Goal: Check status: Check status

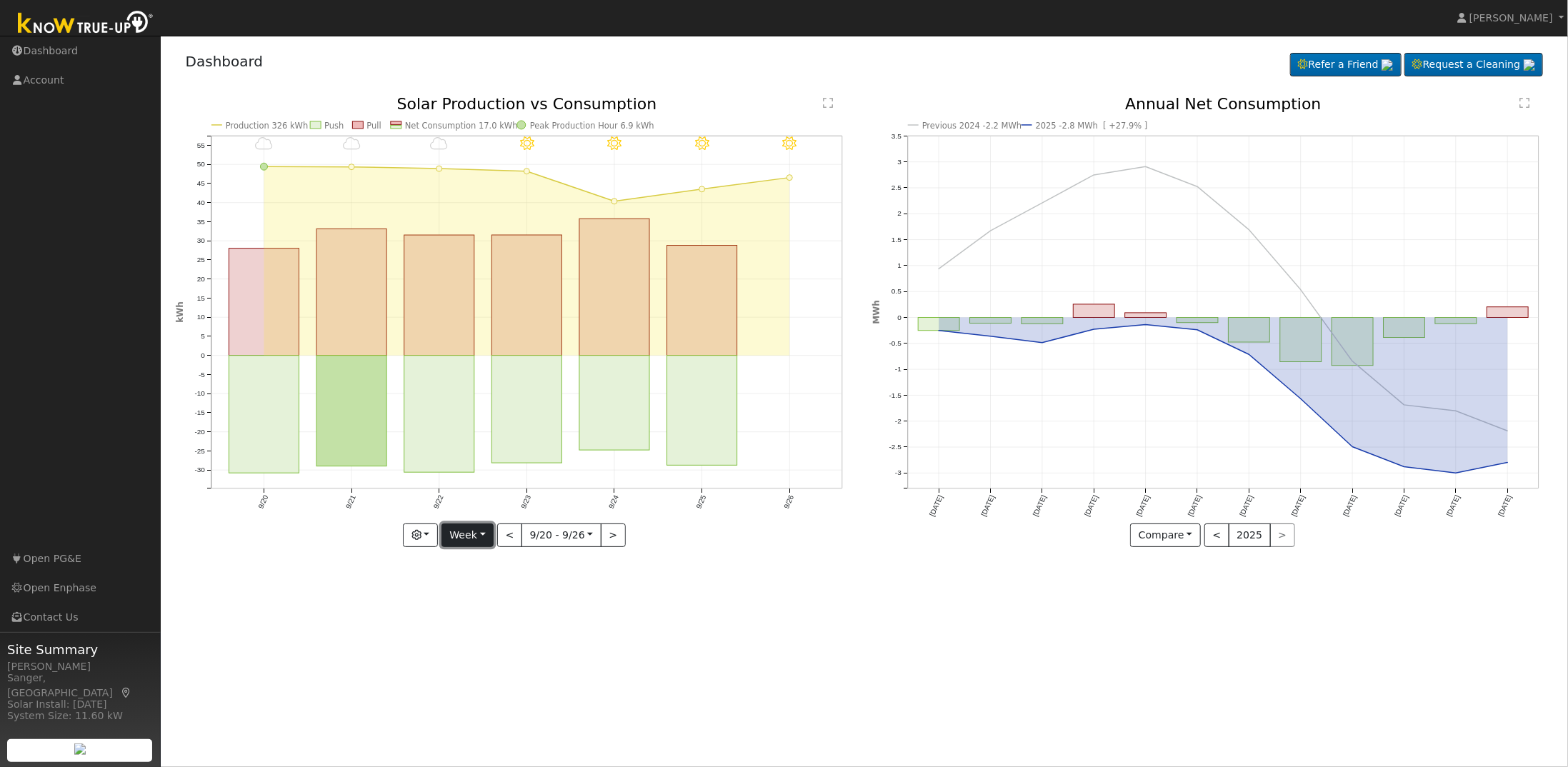
click at [484, 537] on button "Week" at bounding box center [468, 536] width 53 height 24
click at [474, 620] on link "Year" at bounding box center [491, 624] width 99 height 20
type input "[DATE]"
type input "2024"
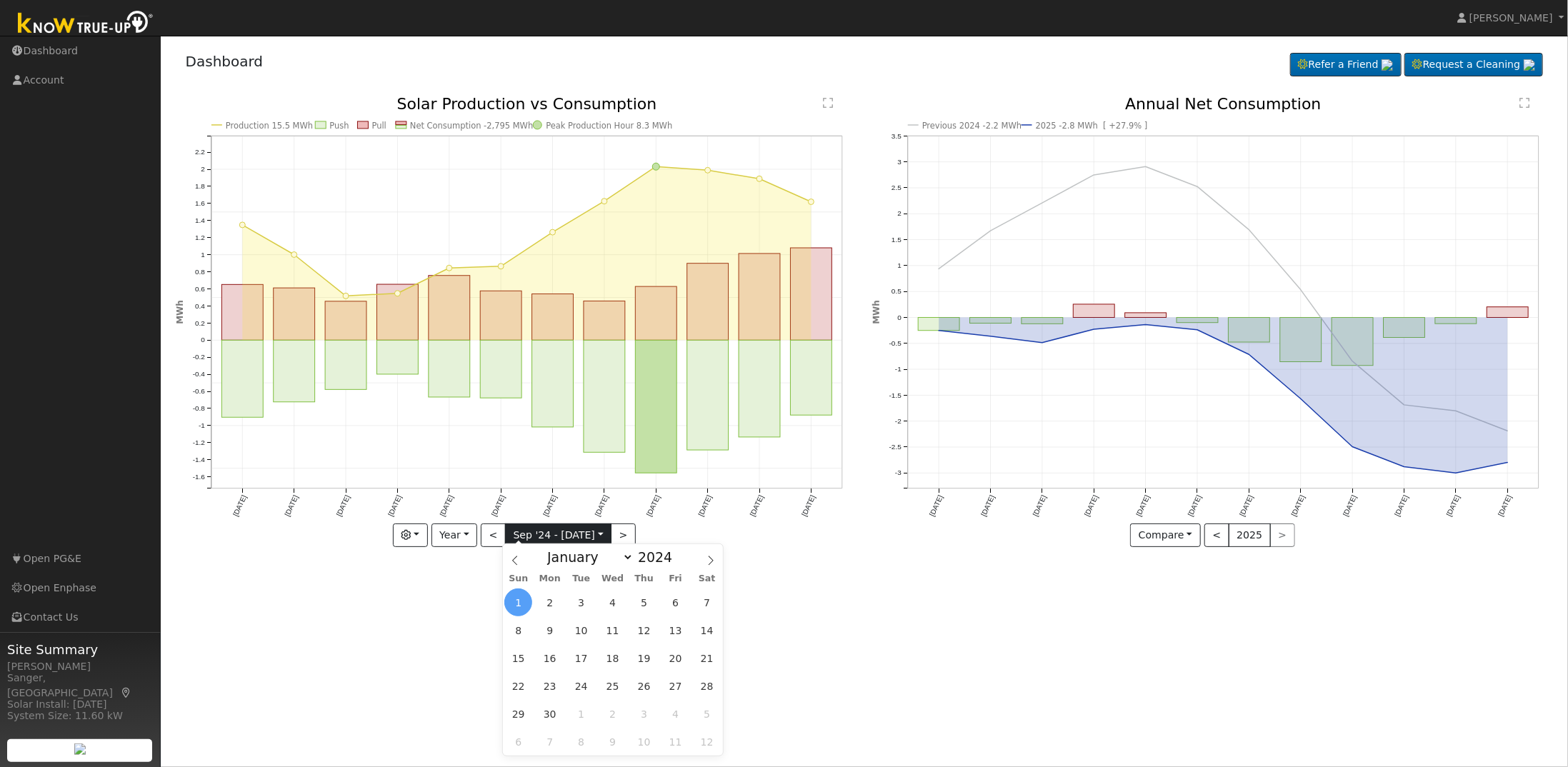
click at [551, 537] on input "[DATE]" at bounding box center [558, 536] width 105 height 23
click at [704, 557] on span at bounding box center [710, 556] width 24 height 24
click at [704, 559] on span at bounding box center [710, 556] width 24 height 24
select select "11"
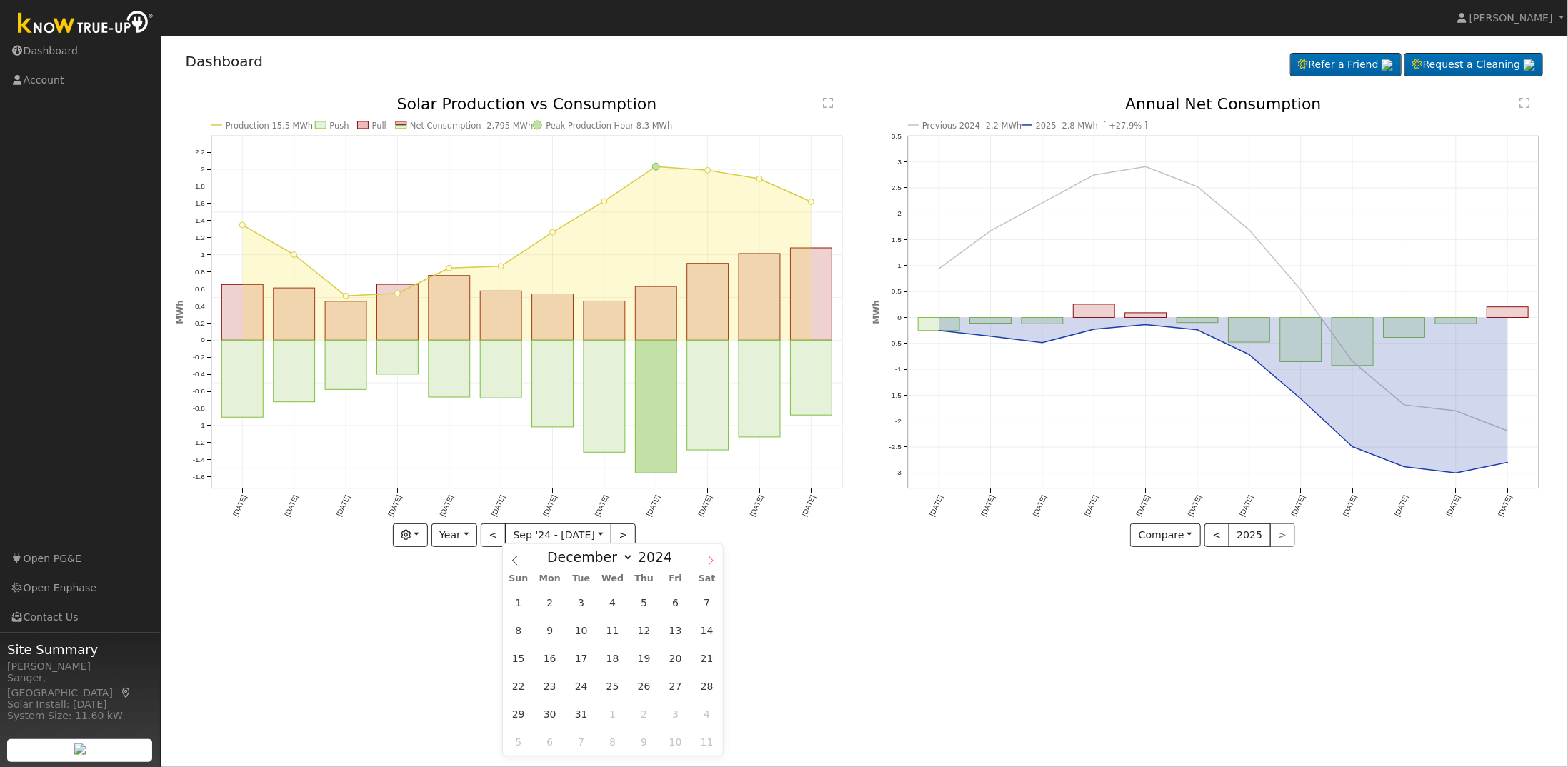
click at [708, 563] on icon at bounding box center [710, 560] width 10 height 10
type input "2025"
select select "0"
click at [620, 603] on span "1" at bounding box center [612, 602] width 28 height 28
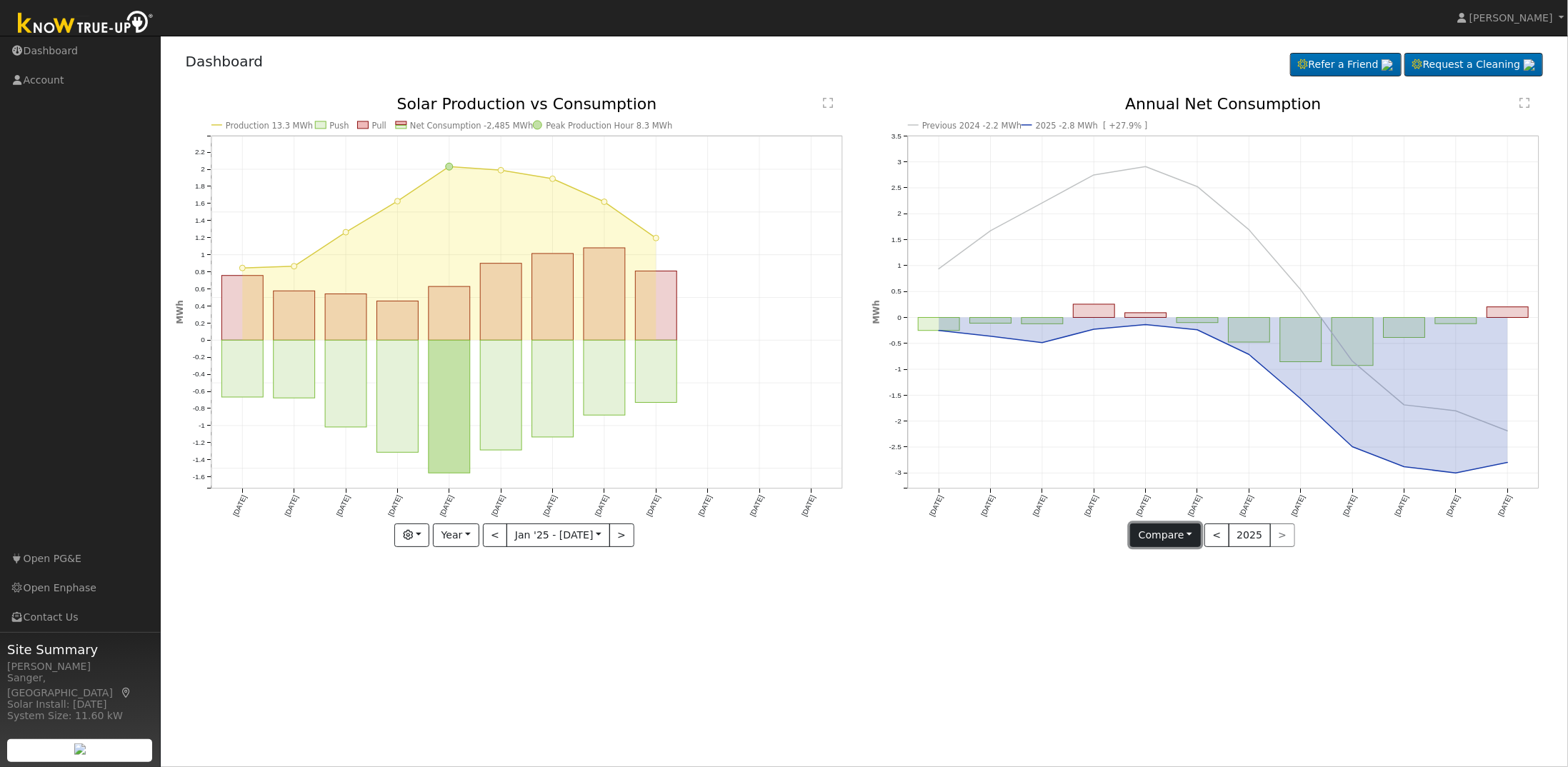
click at [1191, 540] on button "Compare" at bounding box center [1165, 536] width 71 height 24
click at [1198, 590] on link "Current Year" at bounding box center [1186, 584] width 112 height 20
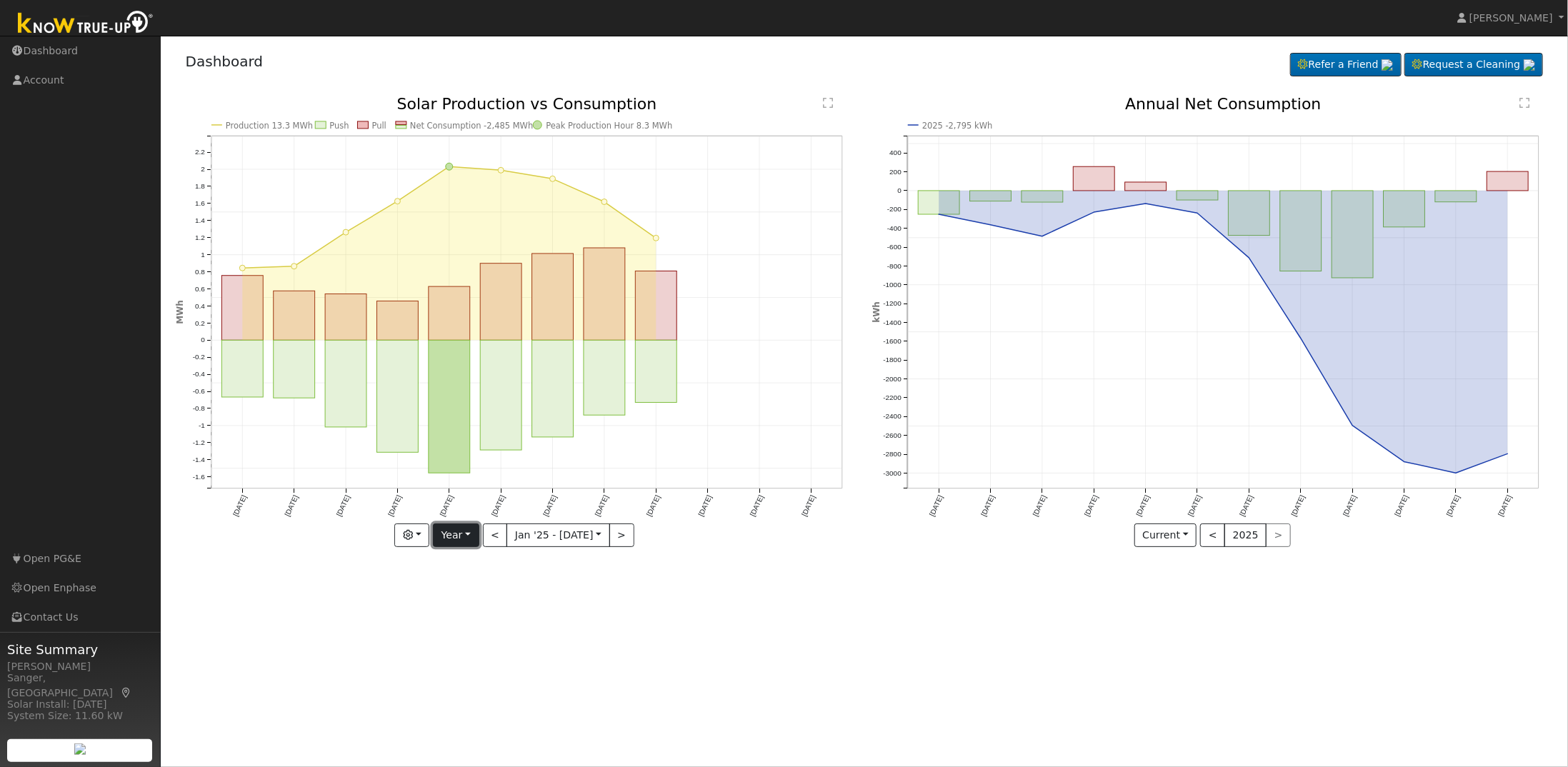
click at [473, 535] on button "Year" at bounding box center [456, 536] width 46 height 24
click at [465, 581] on link "Week" at bounding box center [483, 584] width 99 height 20
type input "[DATE]"
